Goal: Task Accomplishment & Management: Manage account settings

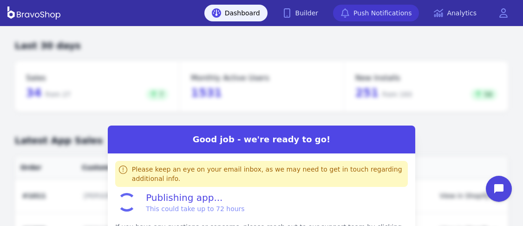
click at [369, 11] on link "Push Notifications" at bounding box center [376, 13] width 86 height 17
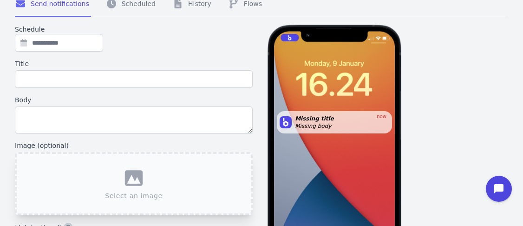
scroll to position [12, 0]
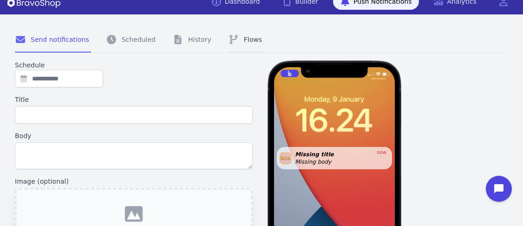
click at [240, 33] on link "Flows" at bounding box center [246, 39] width 36 height 25
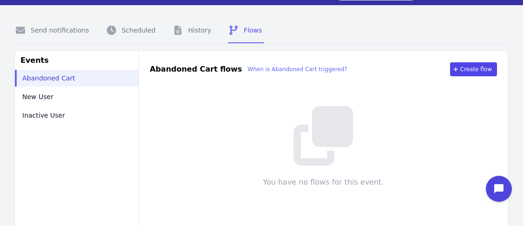
scroll to position [21, 0]
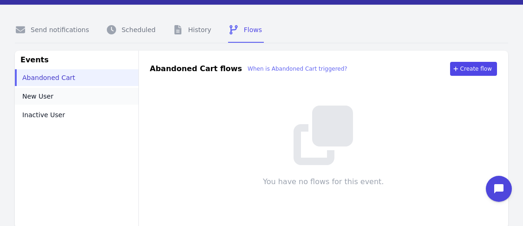
click at [60, 97] on link "New User" at bounding box center [77, 96] width 124 height 17
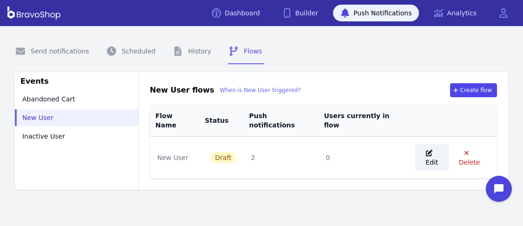
click at [436, 148] on span "Edit" at bounding box center [432, 157] width 19 height 19
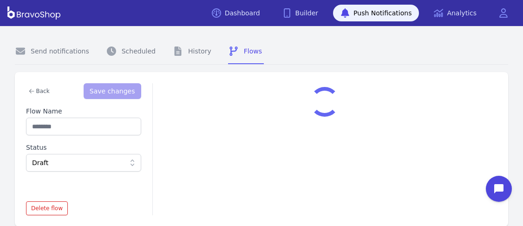
type input "********"
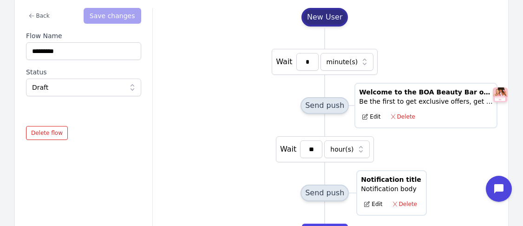
scroll to position [76, 0]
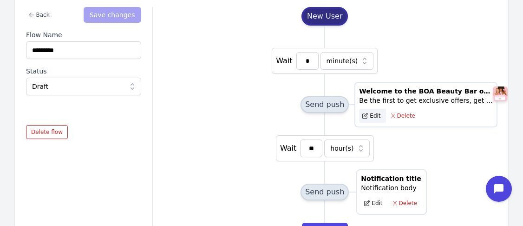
click at [364, 114] on icon "button" at bounding box center [365, 116] width 6 height 6
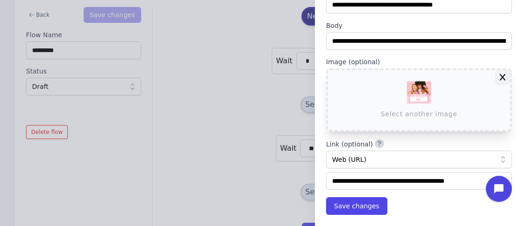
scroll to position [50, 0]
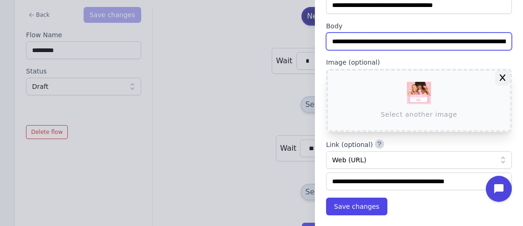
click at [471, 45] on input "**********" at bounding box center [419, 42] width 186 height 18
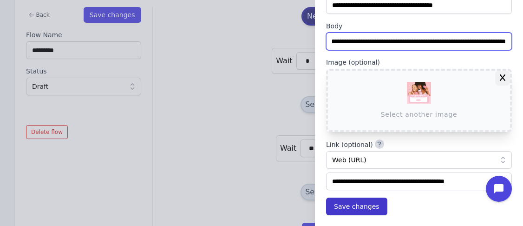
type input "**********"
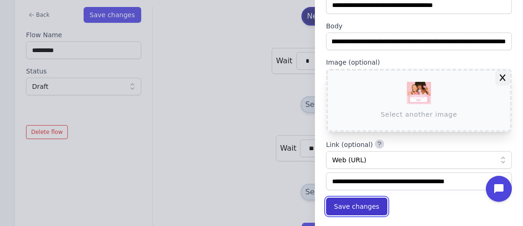
click at [356, 209] on span "Save changes" at bounding box center [357, 206] width 46 height 9
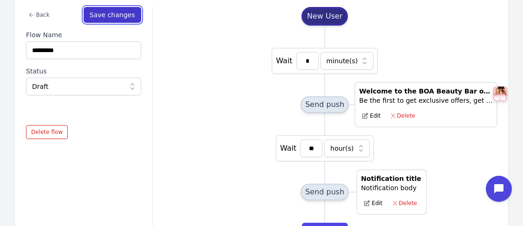
click at [129, 13] on span "Save changes" at bounding box center [113, 14] width 46 height 7
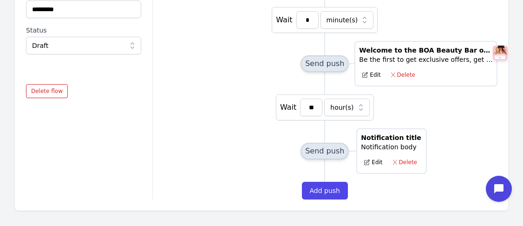
scroll to position [116, 0]
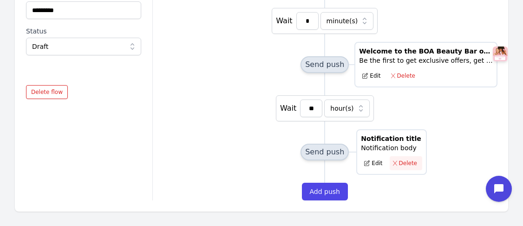
click at [396, 160] on span "Delete" at bounding box center [406, 162] width 22 height 7
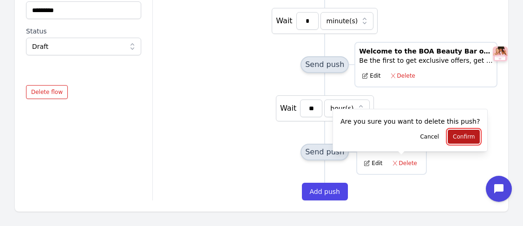
click at [453, 139] on span "Confirm" at bounding box center [464, 136] width 22 height 7
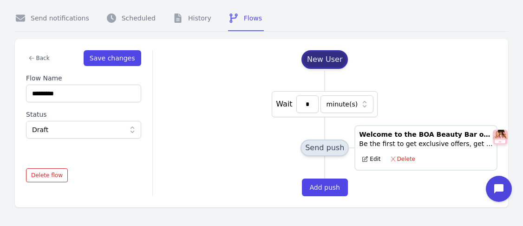
scroll to position [33, 0]
click at [123, 129] on div "Draft" at bounding box center [78, 129] width 93 height 9
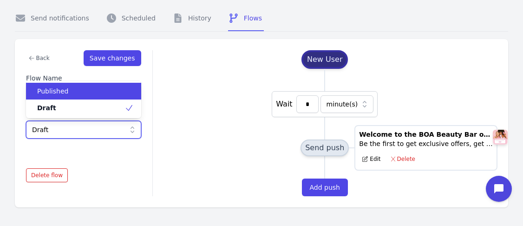
click at [104, 90] on div "Published" at bounding box center [78, 90] width 93 height 9
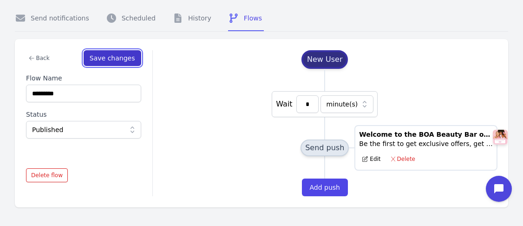
click at [116, 53] on button "Save changes" at bounding box center [113, 58] width 58 height 16
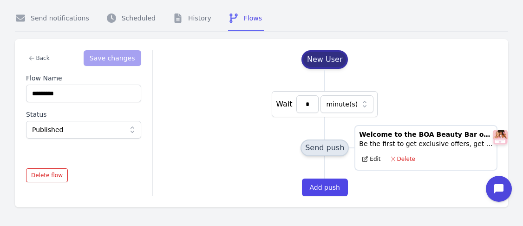
click at [169, 70] on div "New User Wait * minute(s) Send push Welcome to the BOA Beauty Bar on Your Phone…" at bounding box center [324, 123] width 345 height 146
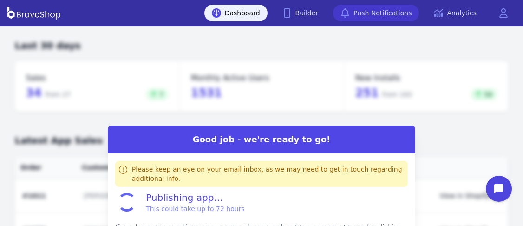
click at [369, 11] on link "Push Notifications" at bounding box center [376, 13] width 86 height 17
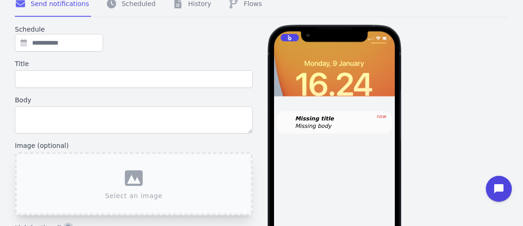
scroll to position [12, 0]
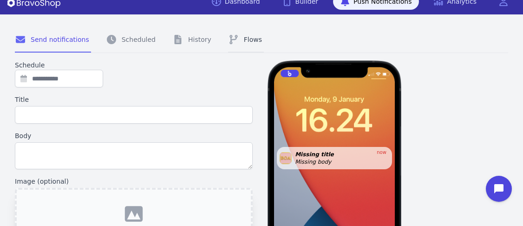
click at [240, 33] on link "Flows" at bounding box center [246, 39] width 36 height 25
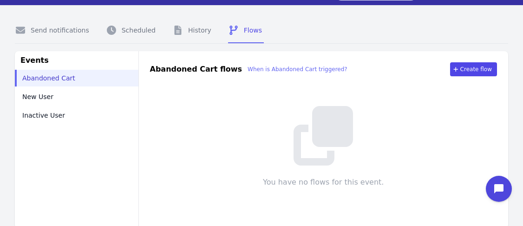
scroll to position [21, 0]
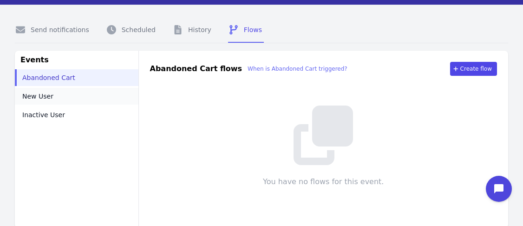
click at [60, 97] on link "New User" at bounding box center [77, 96] width 124 height 17
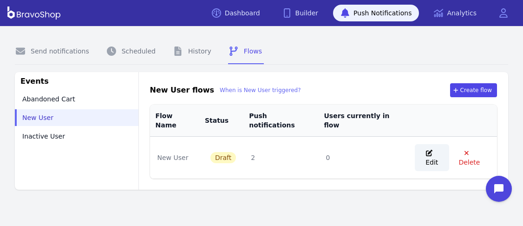
click at [436, 148] on span "Edit" at bounding box center [432, 157] width 19 height 19
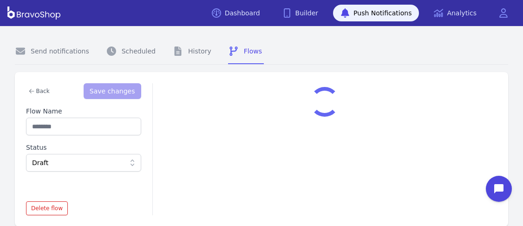
type input "********"
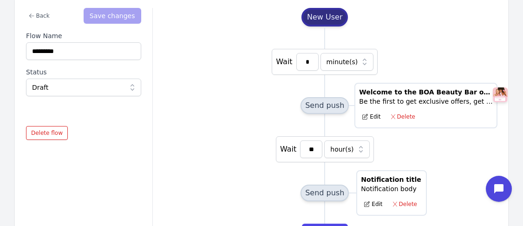
scroll to position [76, 0]
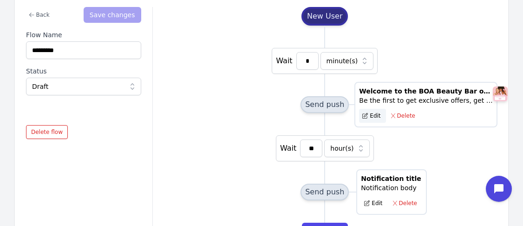
click at [364, 114] on icon "button" at bounding box center [365, 116] width 6 height 6
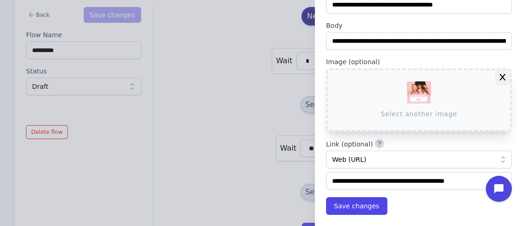
scroll to position [50, 0]
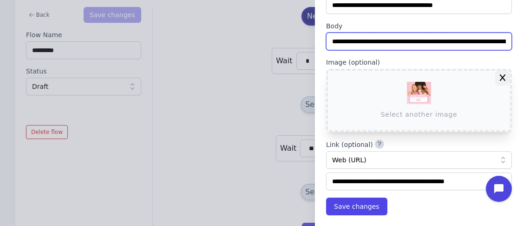
click at [471, 45] on input "**********" at bounding box center [419, 42] width 186 height 18
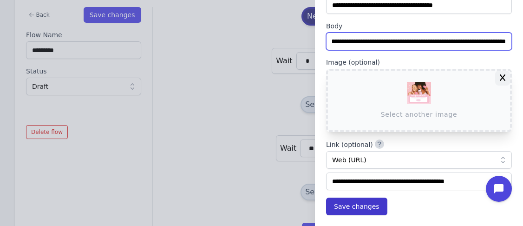
type input "**********"
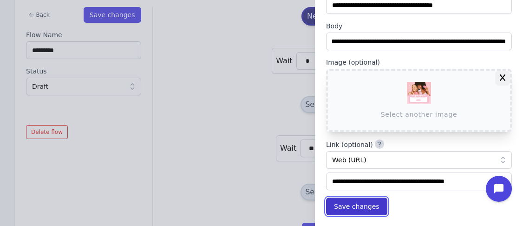
click at [356, 209] on span "Save changes" at bounding box center [357, 206] width 46 height 9
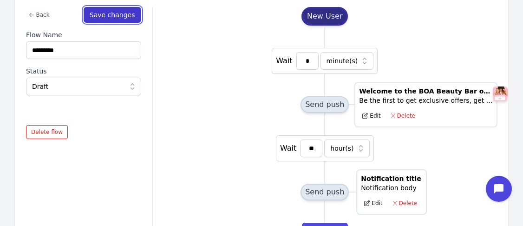
click at [129, 13] on span "Save changes" at bounding box center [113, 14] width 46 height 7
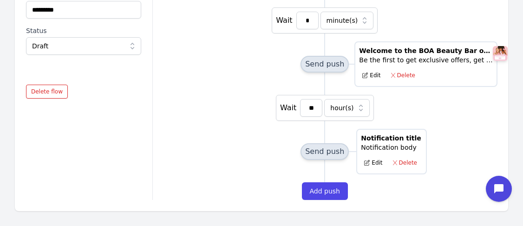
scroll to position [116, 0]
click at [396, 160] on span "Delete" at bounding box center [406, 162] width 22 height 7
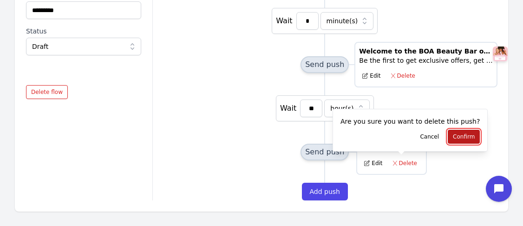
click at [453, 139] on span "Confirm" at bounding box center [464, 136] width 22 height 7
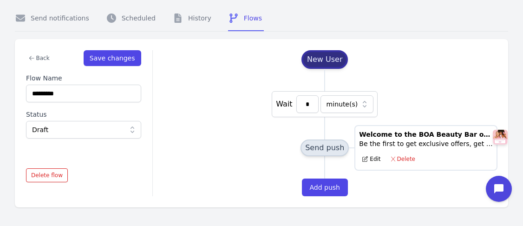
scroll to position [33, 0]
click at [123, 129] on div "Draft" at bounding box center [78, 129] width 93 height 9
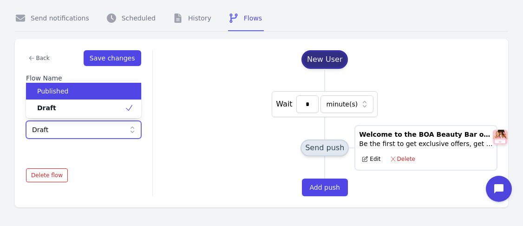
click at [104, 90] on div "Published" at bounding box center [78, 90] width 93 height 9
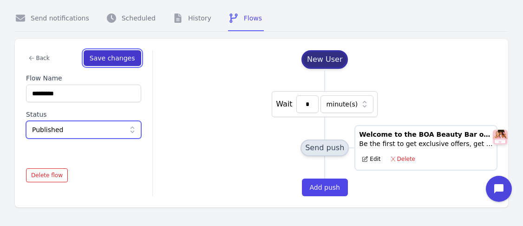
click at [116, 53] on button "Save changes" at bounding box center [113, 58] width 58 height 16
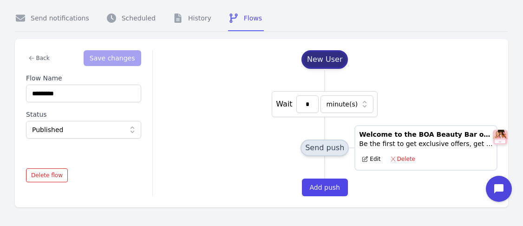
click at [169, 70] on div "New User Wait * minute(s) Send push Welcome to the BOA Beauty Bar on Your Phone…" at bounding box center [324, 123] width 345 height 146
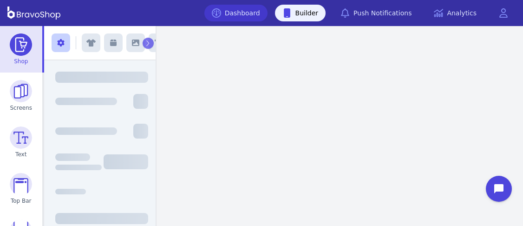
click at [244, 8] on link "Dashboard" at bounding box center [235, 13] width 63 height 17
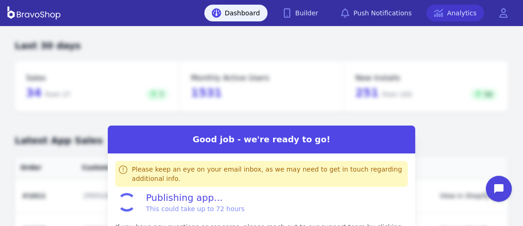
click at [472, 11] on link "Analytics" at bounding box center [455, 13] width 58 height 17
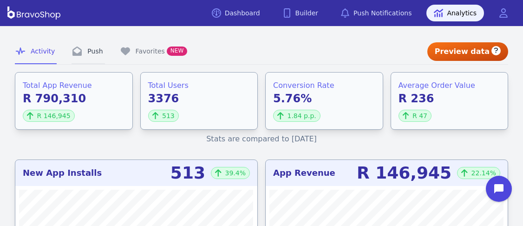
click at [87, 49] on link "Push" at bounding box center [88, 51] width 33 height 25
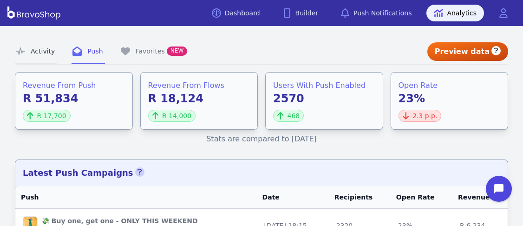
click at [34, 47] on link "Activity" at bounding box center [36, 51] width 42 height 25
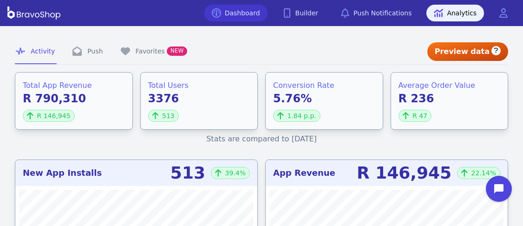
click at [266, 14] on link "Dashboard" at bounding box center [235, 13] width 63 height 17
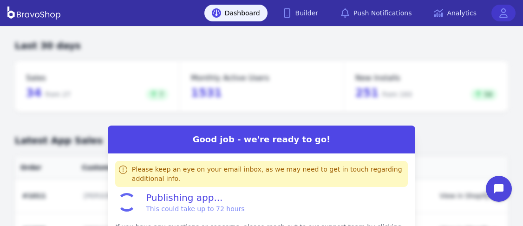
click at [507, 13] on icon at bounding box center [503, 12] width 9 height 9
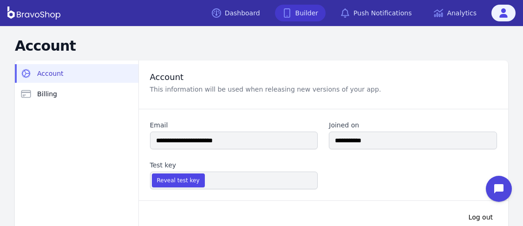
click at [292, 8] on icon at bounding box center [286, 12] width 9 height 9
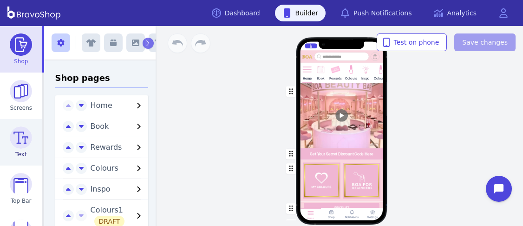
scroll to position [125, 0]
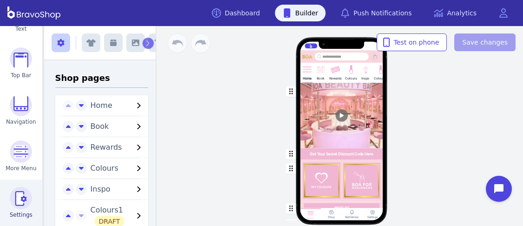
click at [18, 192] on img at bounding box center [21, 198] width 22 height 22
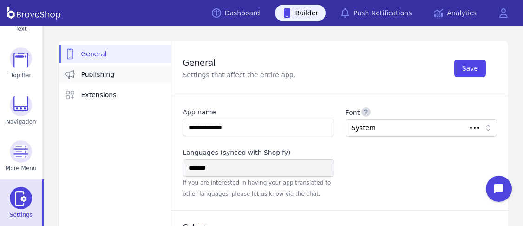
click at [102, 70] on span "Publishing" at bounding box center [97, 74] width 33 height 9
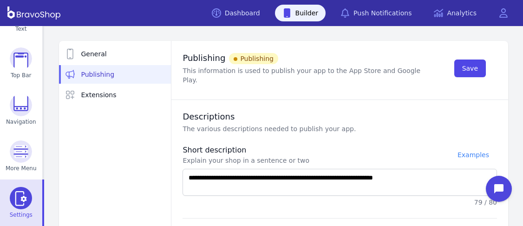
type textarea "**********"
click at [467, 65] on span "Save" at bounding box center [470, 68] width 16 height 9
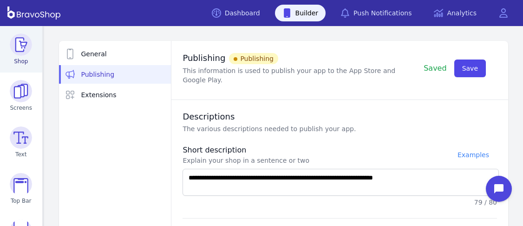
click at [22, 43] on img at bounding box center [21, 44] width 22 height 22
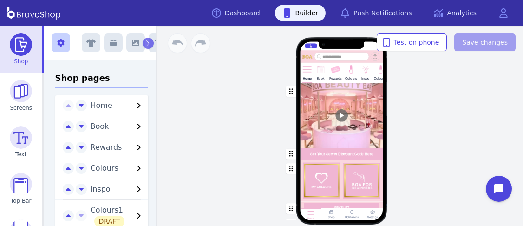
click at [333, 151] on div "button" at bounding box center [341, 154] width 83 height 12
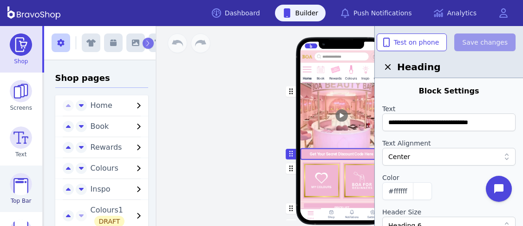
scroll to position [125, 0]
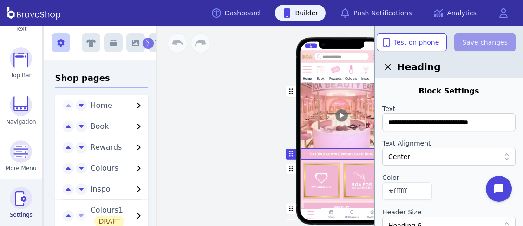
click at [18, 203] on img at bounding box center [21, 198] width 22 height 22
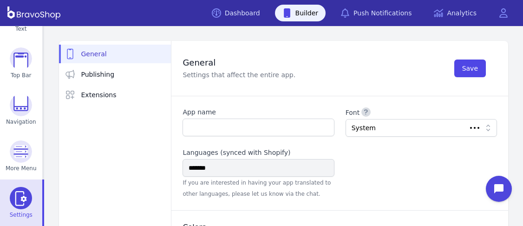
type input "**********"
click at [442, 126] on div at bounding box center [417, 127] width 130 height 9
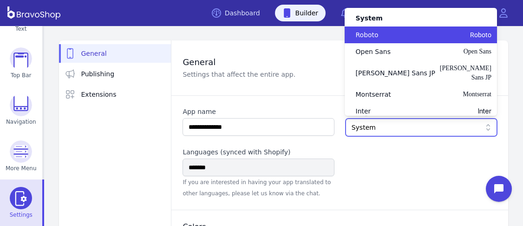
click at [429, 39] on span "Roboto" at bounding box center [436, 34] width 109 height 9
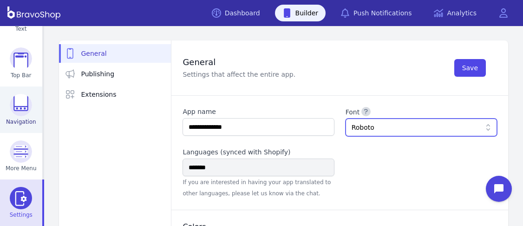
scroll to position [0, 0]
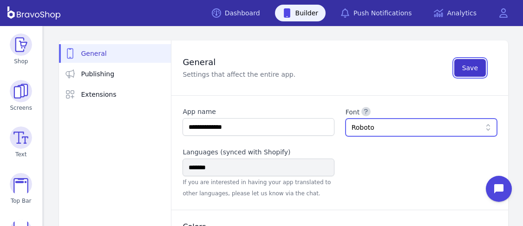
click at [474, 63] on span "Save" at bounding box center [470, 67] width 16 height 9
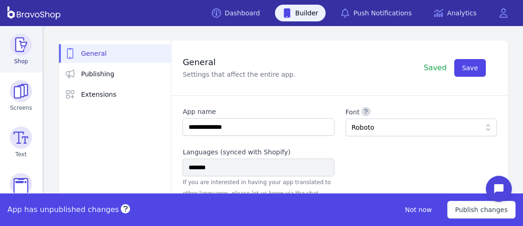
click at [14, 51] on img at bounding box center [21, 44] width 22 height 22
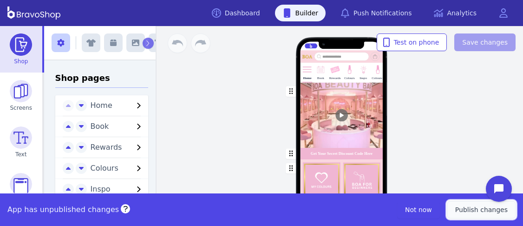
click at [464, 211] on span "Publish changes" at bounding box center [481, 209] width 52 height 9
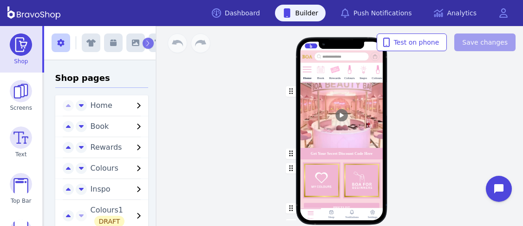
click at [473, 87] on div "Home Book Rewards Colours Inspo Colours1 Get Your Secret Discount Code Here PRI…" at bounding box center [341, 126] width 363 height 200
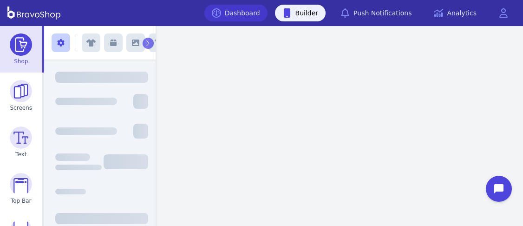
click at [244, 8] on link "Dashboard" at bounding box center [235, 13] width 63 height 17
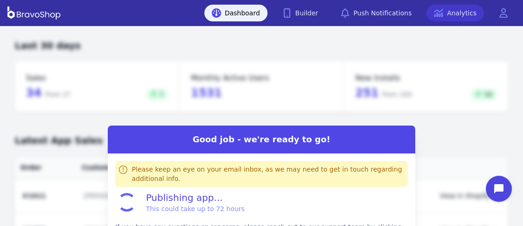
click at [472, 11] on link "Analytics" at bounding box center [455, 13] width 58 height 17
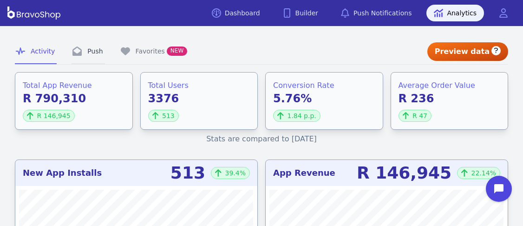
click at [87, 49] on link "Push" at bounding box center [88, 51] width 33 height 25
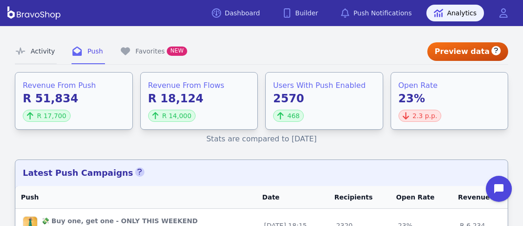
click at [34, 47] on link "Activity" at bounding box center [36, 51] width 42 height 25
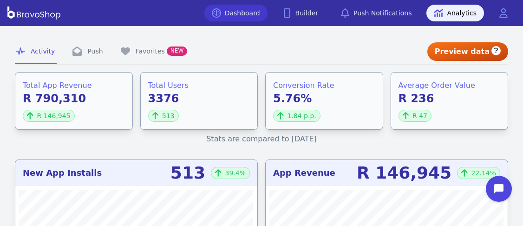
click at [266, 14] on link "Dashboard" at bounding box center [235, 13] width 63 height 17
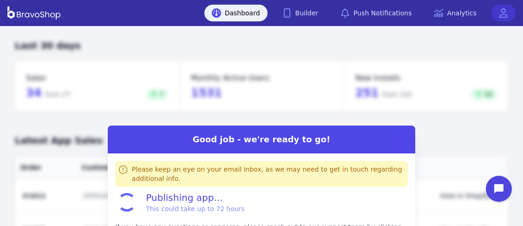
click at [507, 13] on icon at bounding box center [503, 12] width 9 height 9
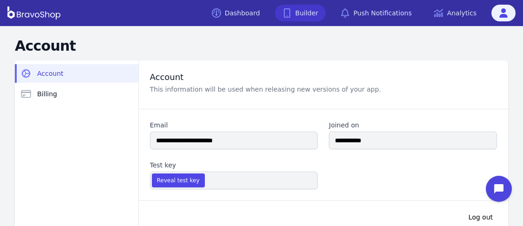
click at [292, 8] on icon at bounding box center [286, 12] width 9 height 9
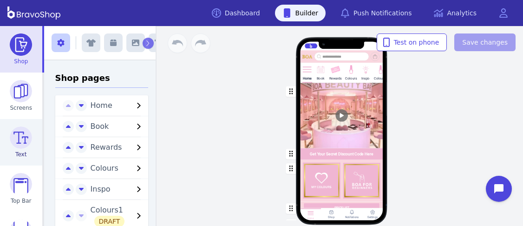
scroll to position [125, 0]
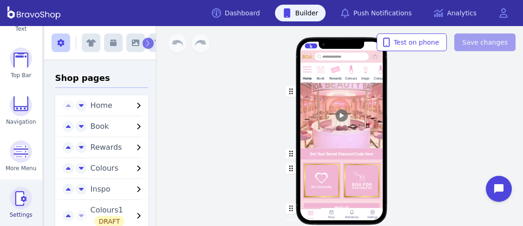
click at [18, 192] on img at bounding box center [21, 198] width 22 height 22
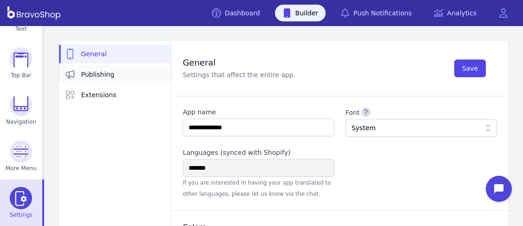
click at [102, 70] on span "Publishing" at bounding box center [97, 74] width 33 height 9
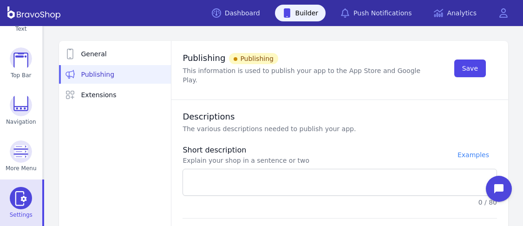
type textarea "**********"
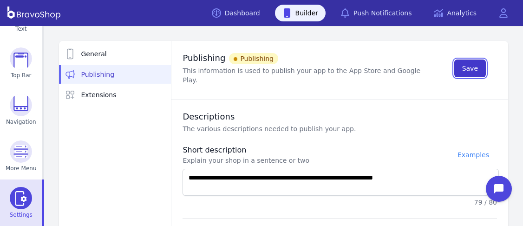
click at [467, 65] on span "Save" at bounding box center [470, 68] width 16 height 9
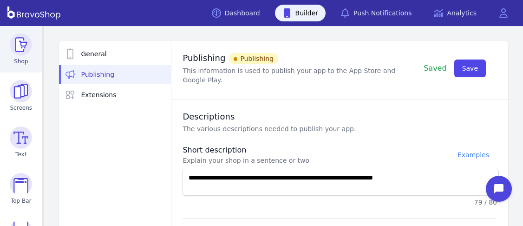
click at [22, 43] on img at bounding box center [21, 44] width 22 height 22
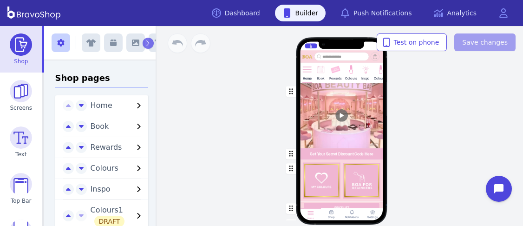
click at [333, 151] on div "button" at bounding box center [341, 154] width 83 height 12
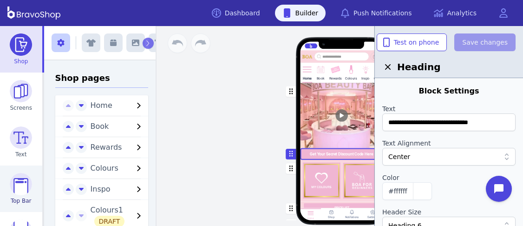
scroll to position [125, 0]
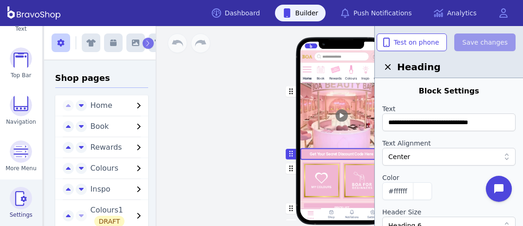
click at [18, 203] on img at bounding box center [21, 198] width 22 height 22
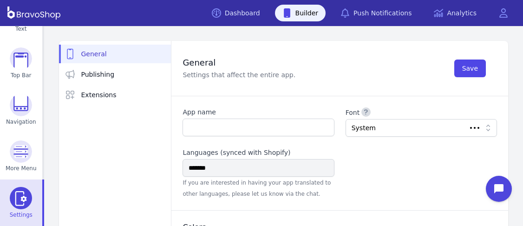
type input "**********"
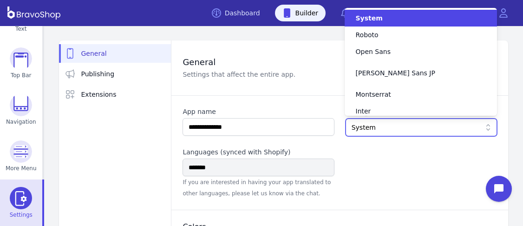
click at [442, 126] on div at bounding box center [417, 127] width 130 height 9
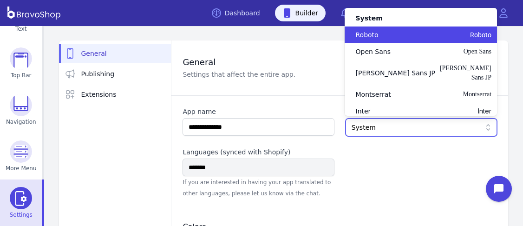
click at [429, 39] on span "Roboto" at bounding box center [436, 34] width 109 height 9
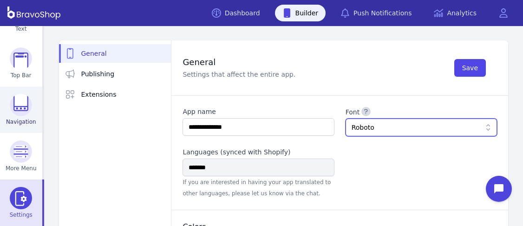
scroll to position [0, 0]
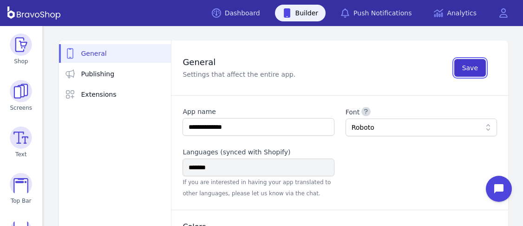
click at [474, 63] on span "Save" at bounding box center [470, 67] width 16 height 9
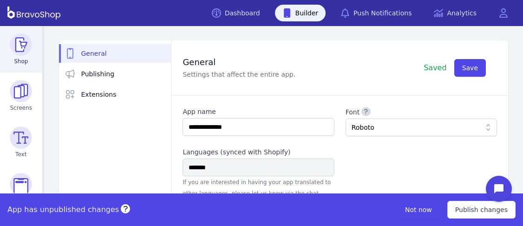
click at [14, 51] on img at bounding box center [21, 44] width 22 height 22
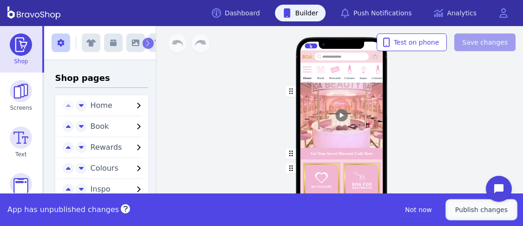
click at [464, 211] on span "Publish changes" at bounding box center [481, 209] width 52 height 9
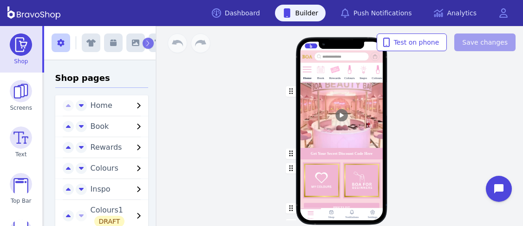
click at [473, 87] on div "Home Book Rewards Colours Inspo Colours1 Get Your Secret Discount Code Here PRI…" at bounding box center [341, 126] width 363 height 200
